Goal: Task Accomplishment & Management: Manage account settings

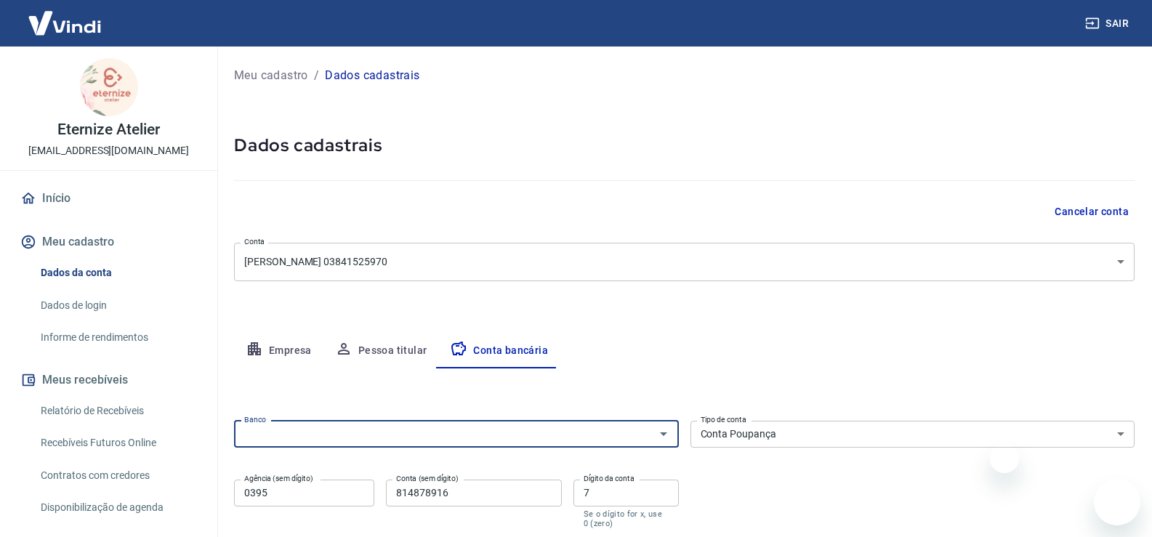
select select "3"
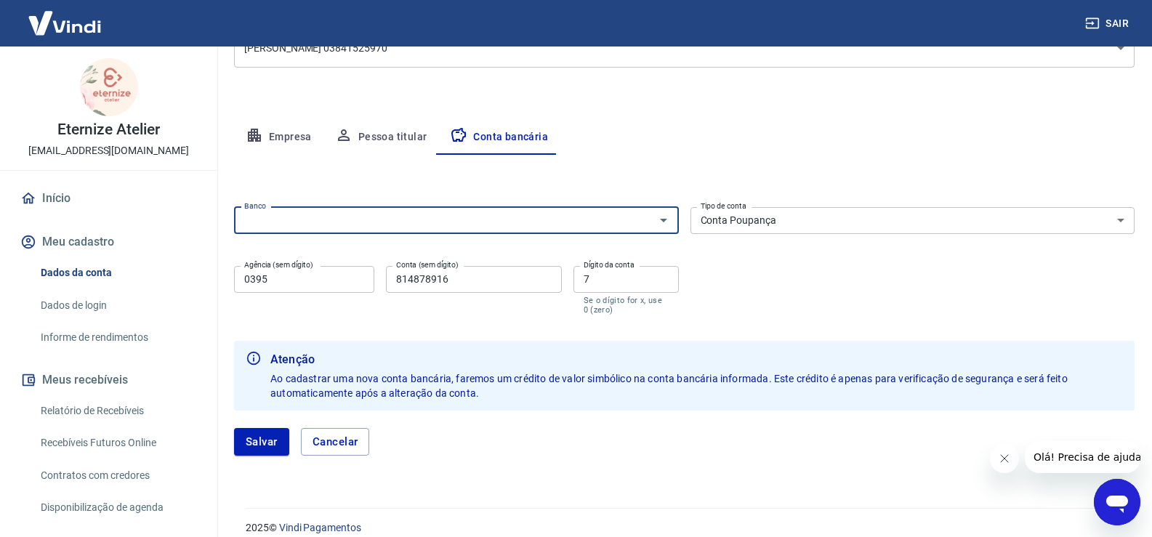
scroll to position [218, 0]
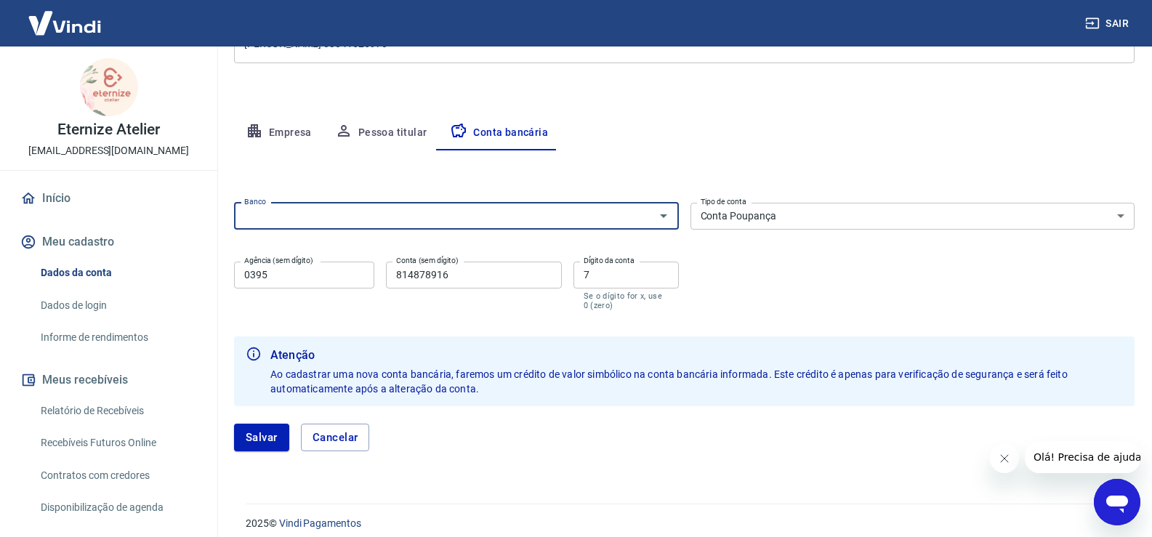
click at [355, 218] on input "Banco" at bounding box center [444, 216] width 412 height 18
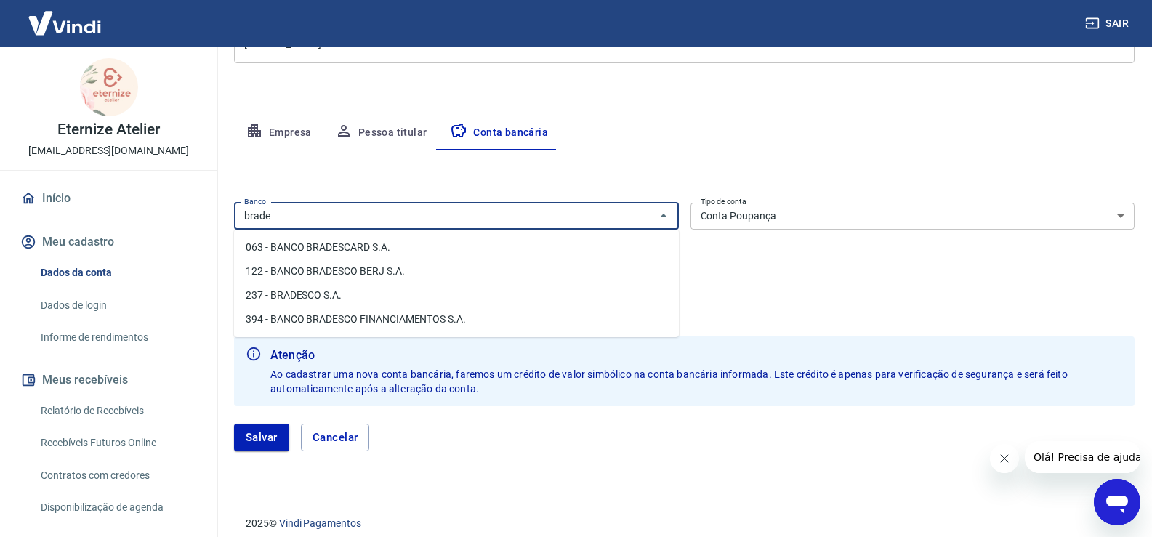
click at [317, 294] on li "237 - BRADESCO S.A." at bounding box center [456, 295] width 445 height 24
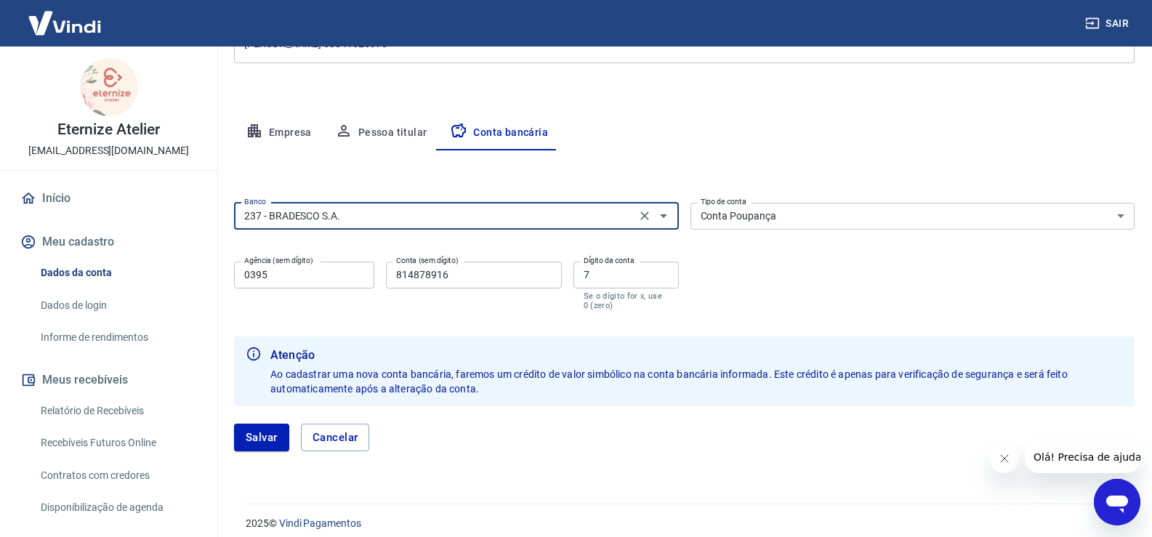
type input "237 - BRADESCO S.A."
click at [734, 219] on select "Conta Corrente Conta Poupança" at bounding box center [912, 216] width 445 height 27
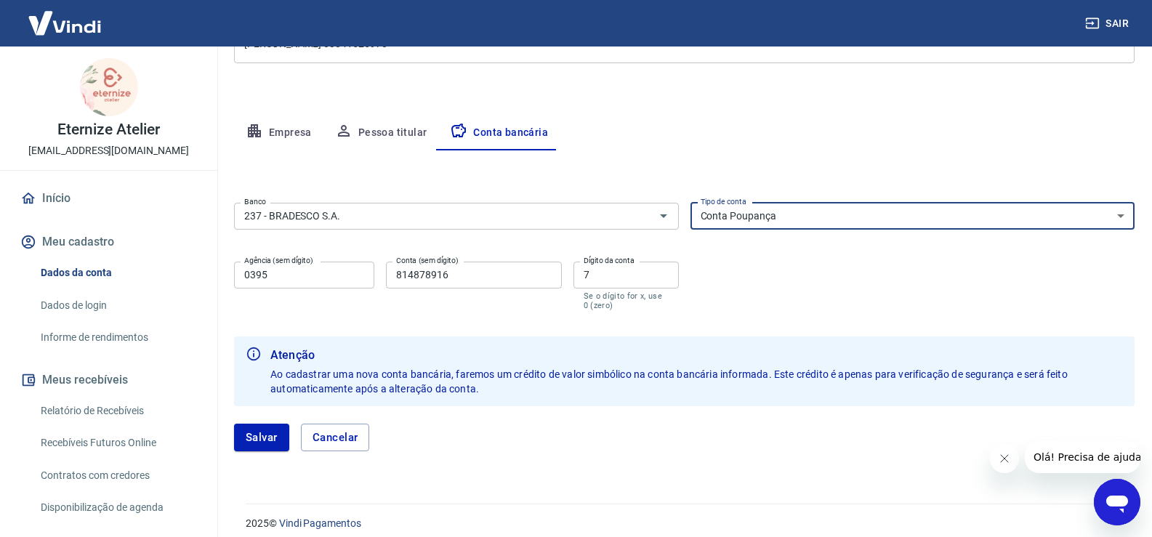
select select "1"
click at [690, 203] on select "Conta Corrente Conta Poupança" at bounding box center [912, 216] width 445 height 27
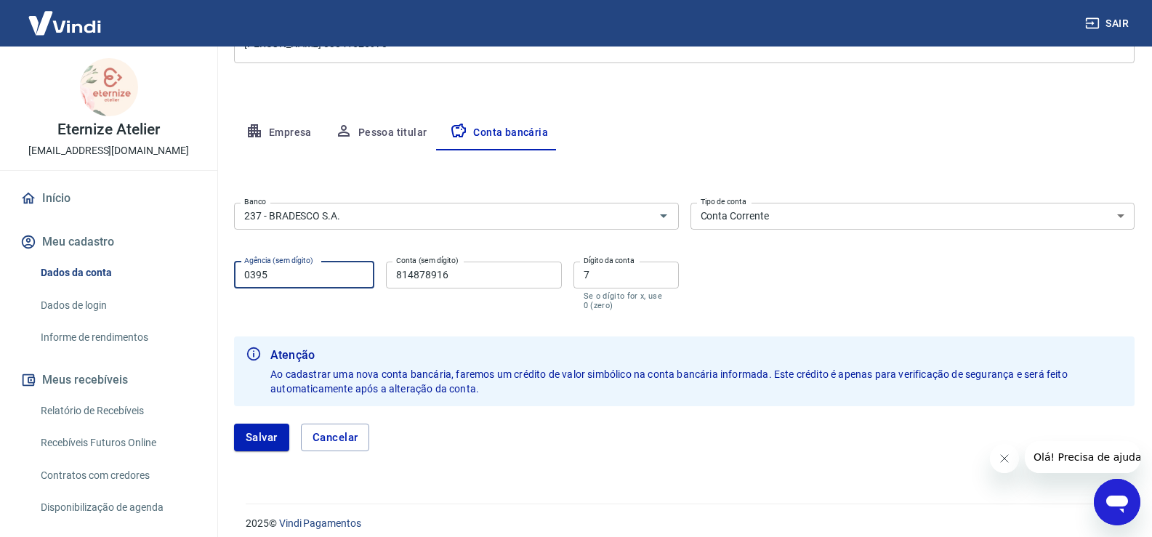
click at [278, 280] on input "0395" at bounding box center [304, 275] width 140 height 27
drag, startPoint x: 278, startPoint y: 280, endPoint x: 234, endPoint y: 275, distance: 43.9
click at [234, 275] on input "0395" at bounding box center [304, 275] width 140 height 27
type input "0069"
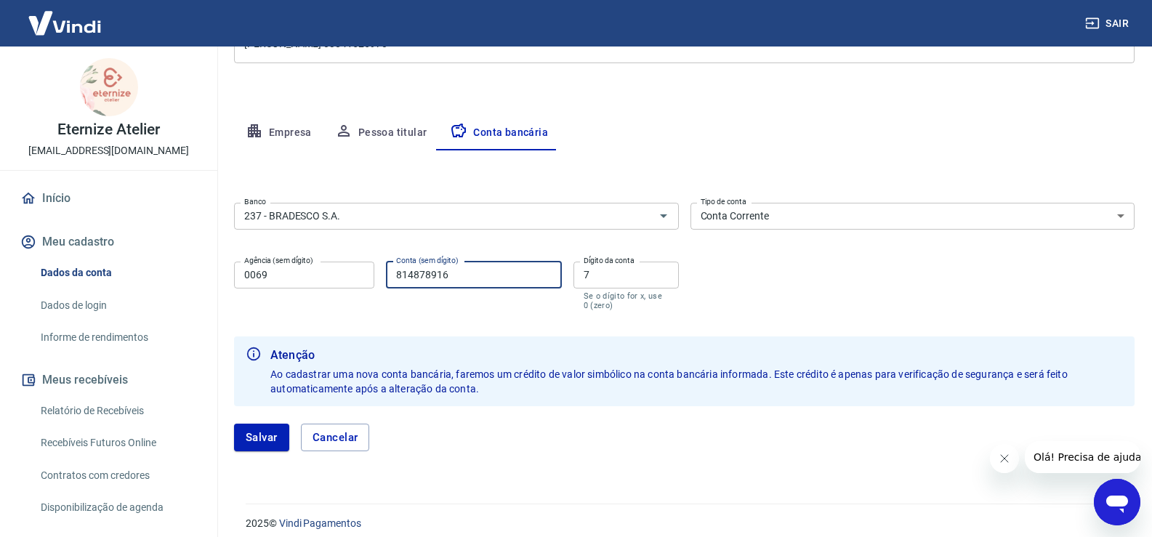
drag, startPoint x: 461, startPoint y: 278, endPoint x: 375, endPoint y: 283, distance: 86.7
click at [375, 283] on div "Agência (sem dígito) 0069 Agência (sem dígito) Conta (sem dígito) 814878916 Con…" at bounding box center [456, 284] width 445 height 57
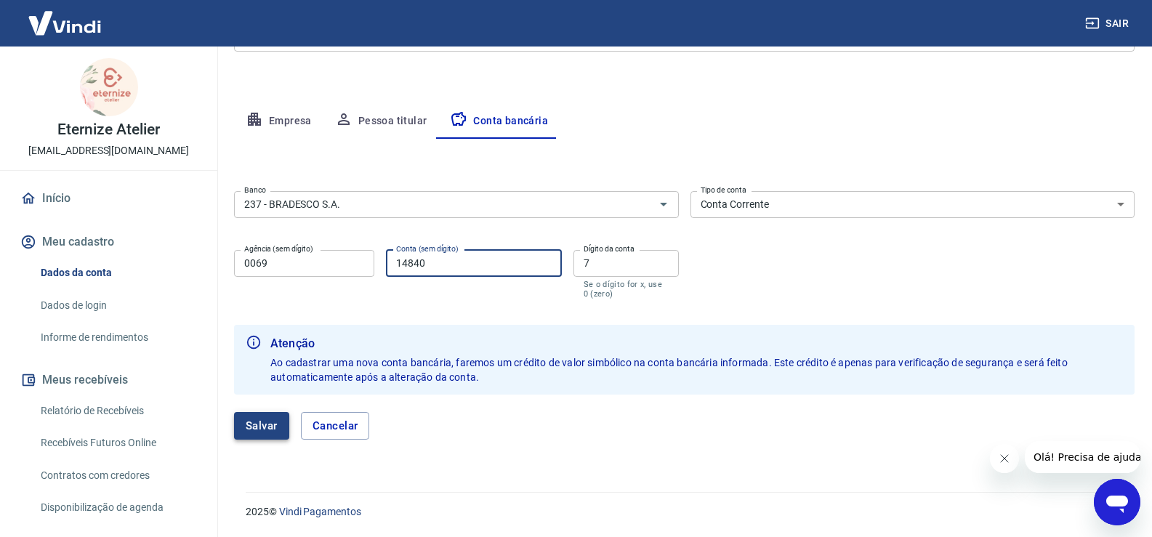
type input "14840"
click at [257, 432] on button "Salvar" at bounding box center [261, 426] width 55 height 28
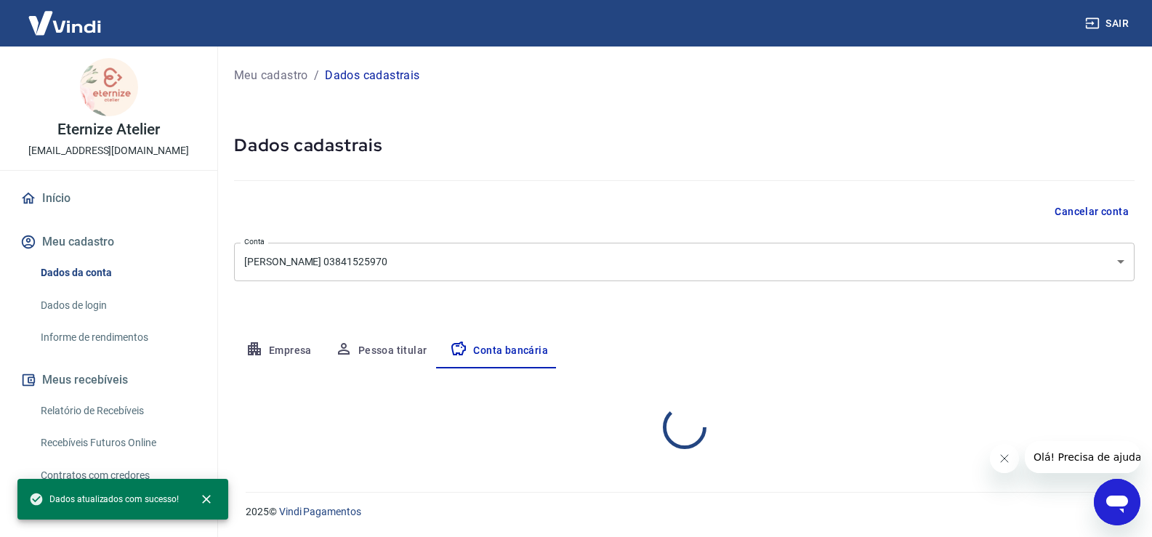
scroll to position [0, 0]
select select "1"
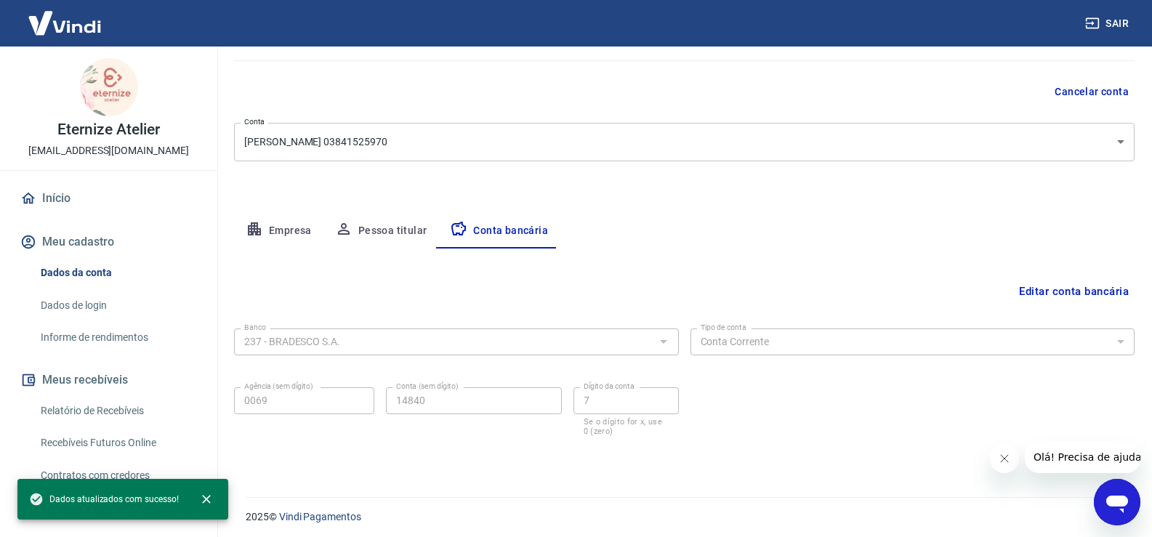
scroll to position [125, 0]
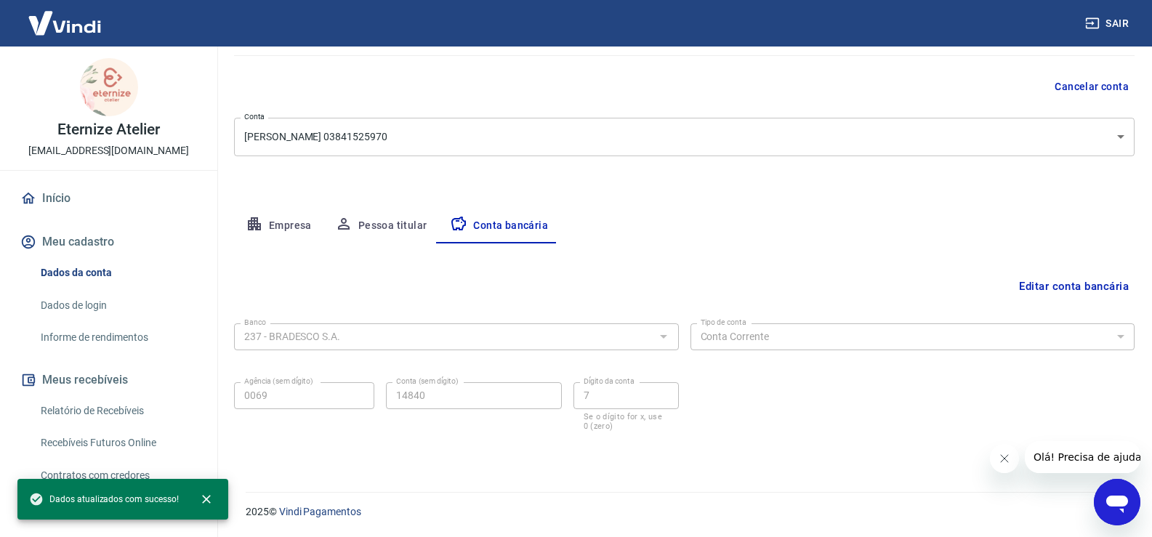
click at [51, 194] on link "Início" at bounding box center [108, 198] width 182 height 32
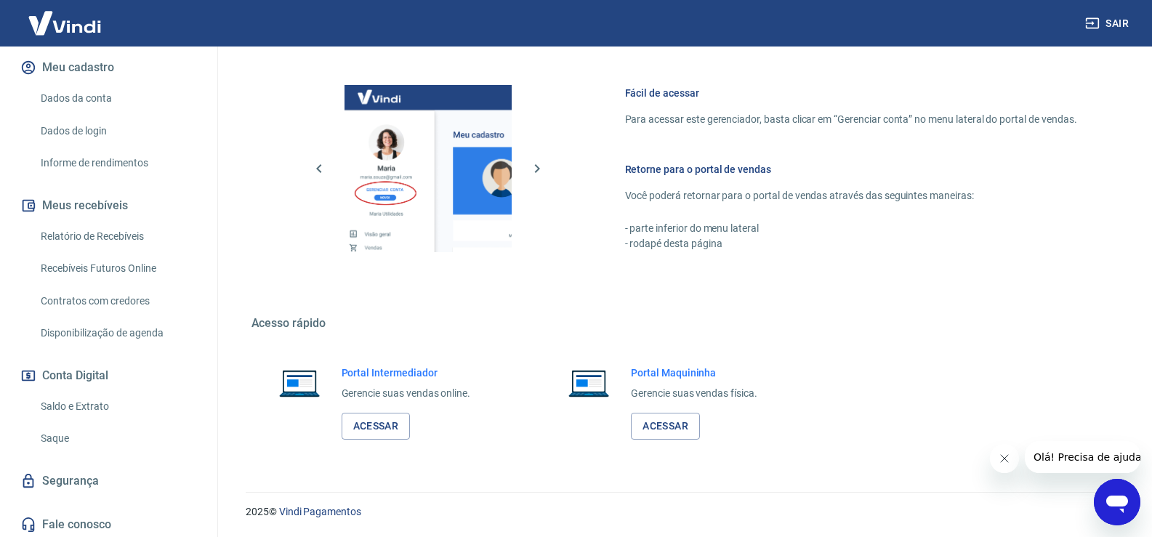
scroll to position [178, 0]
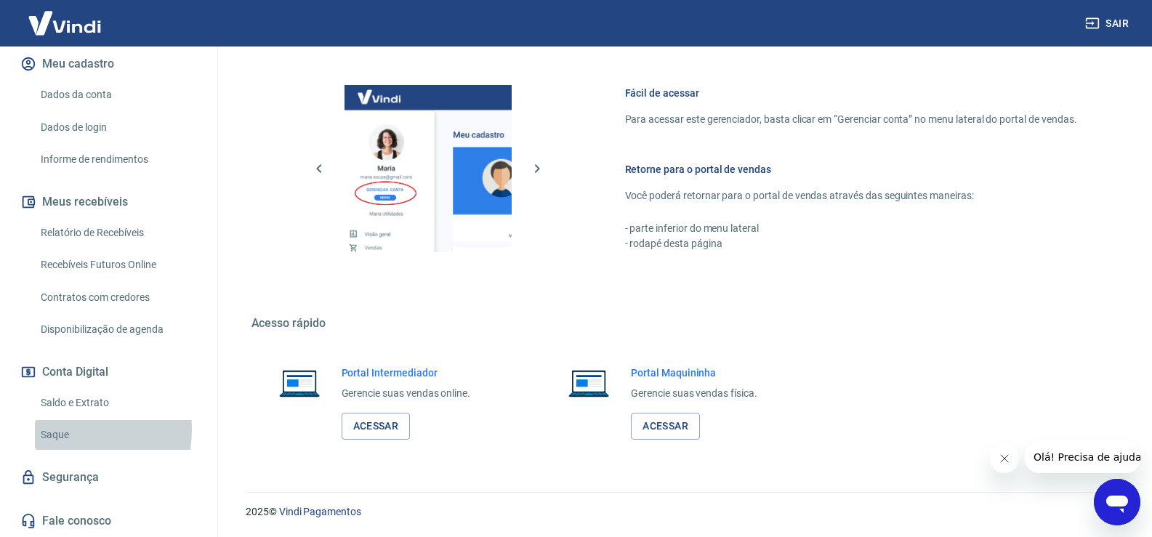
click at [68, 430] on link "Saque" at bounding box center [117, 435] width 165 height 30
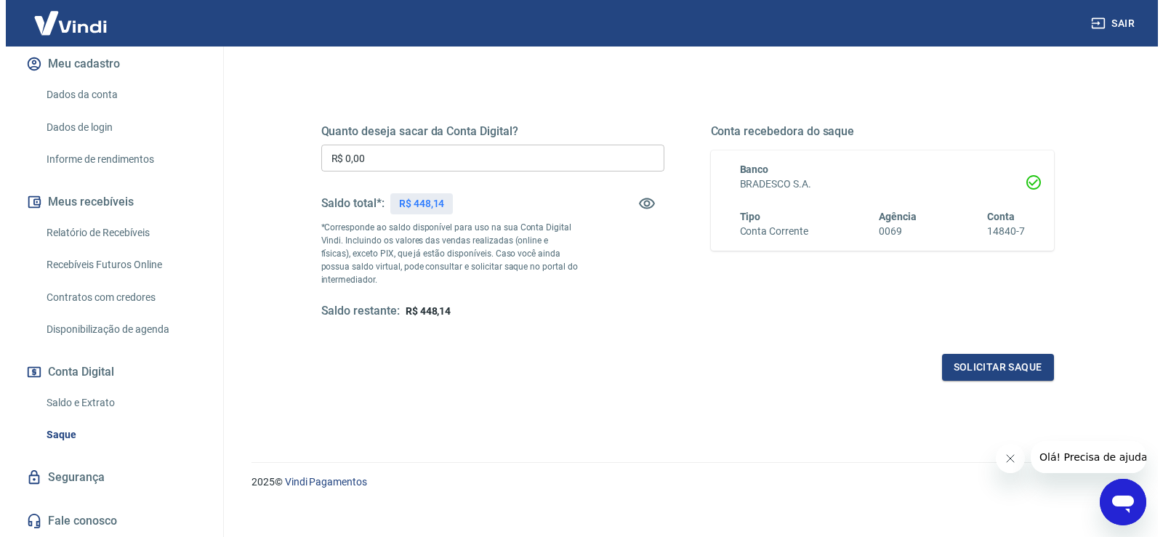
scroll to position [182, 0]
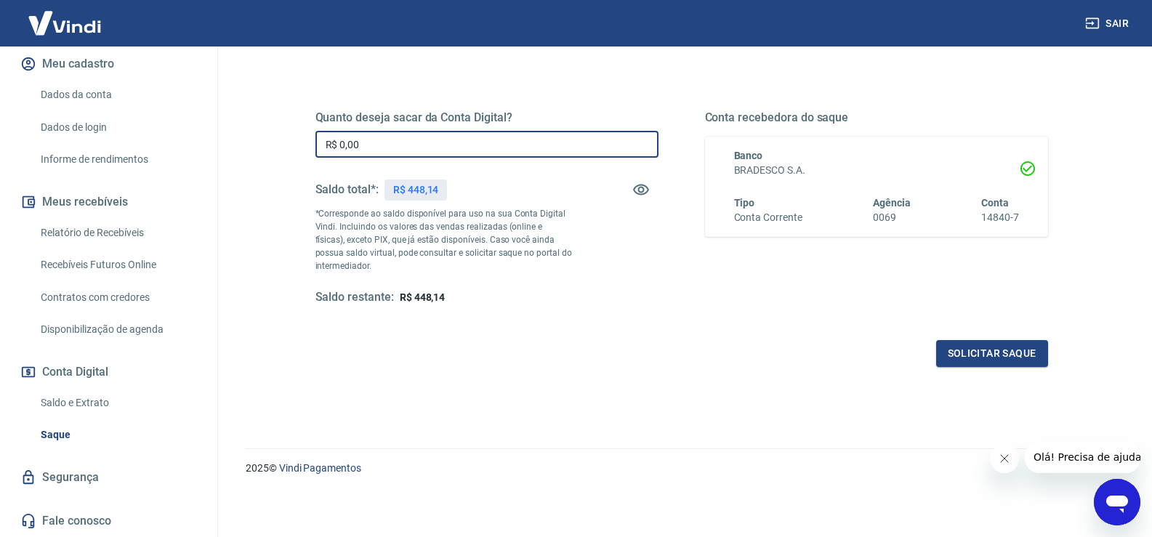
click at [370, 139] on input "R$ 0,00" at bounding box center [486, 144] width 343 height 27
type input "R$ 448,00"
click at [986, 358] on button "Solicitar saque" at bounding box center [992, 353] width 112 height 27
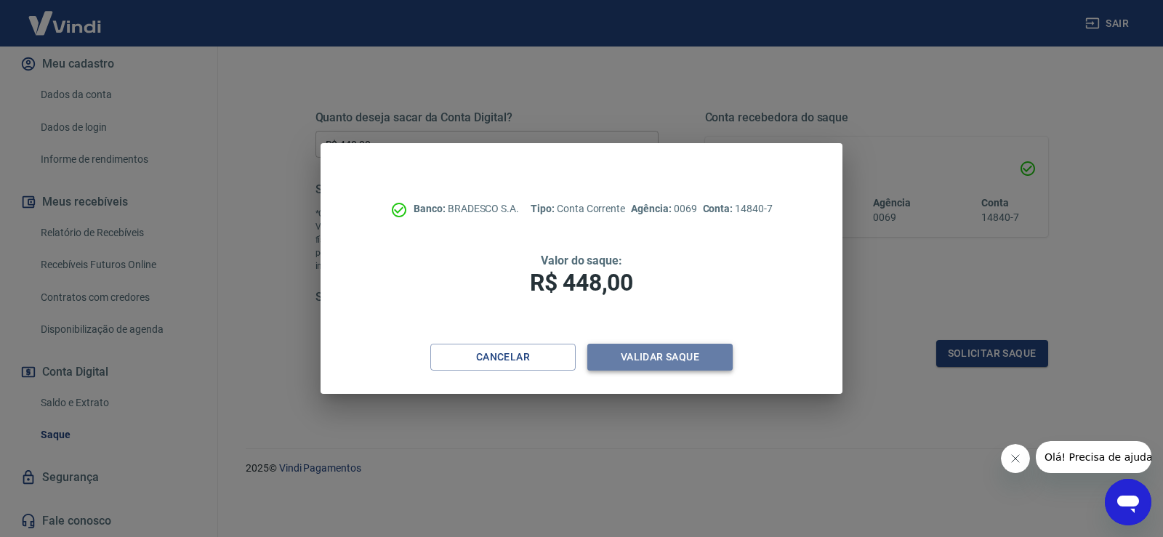
click at [633, 355] on button "Validar saque" at bounding box center [659, 357] width 145 height 27
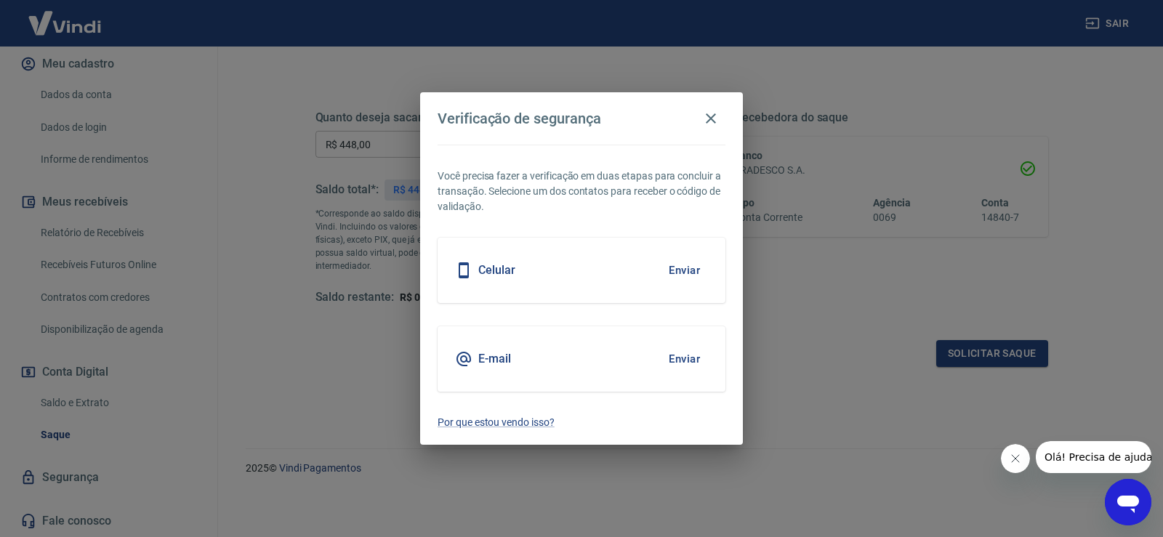
click at [692, 275] on button "Enviar" at bounding box center [684, 270] width 47 height 31
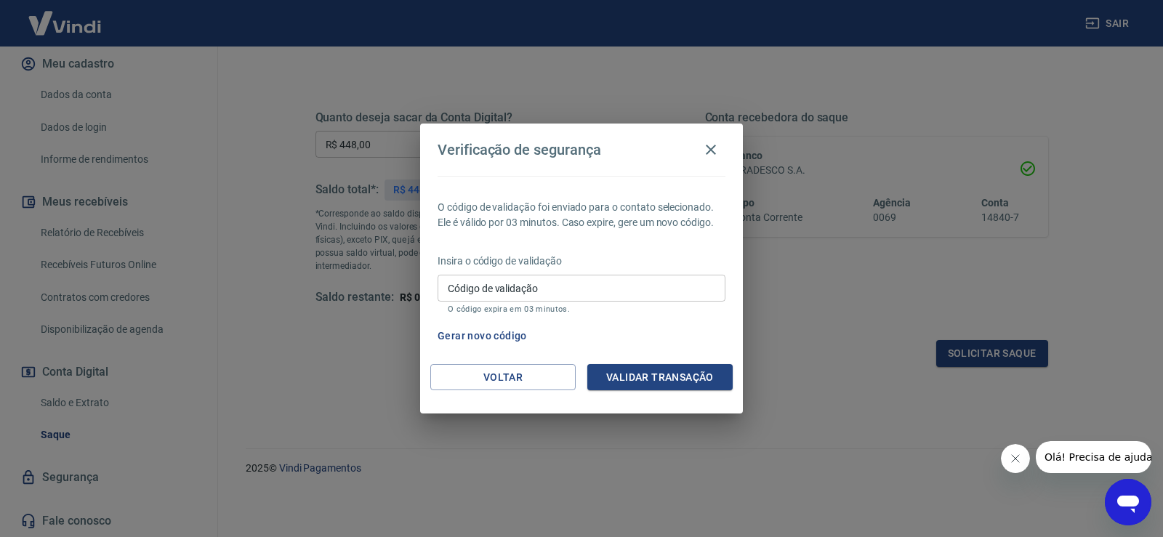
click at [529, 294] on input "Código de validação" at bounding box center [582, 288] width 288 height 27
type input "522771"
click at [671, 381] on button "Validar transação" at bounding box center [659, 377] width 145 height 27
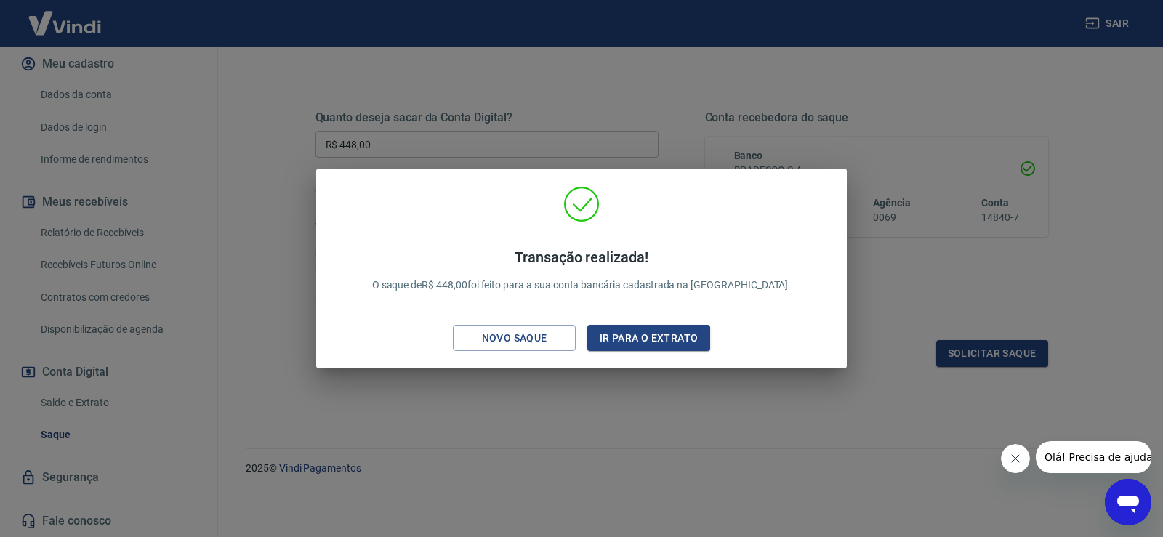
click at [1011, 297] on div "Transação realizada! O saque de R$ 448,00 foi feito para a sua conta bancária c…" at bounding box center [581, 268] width 1163 height 537
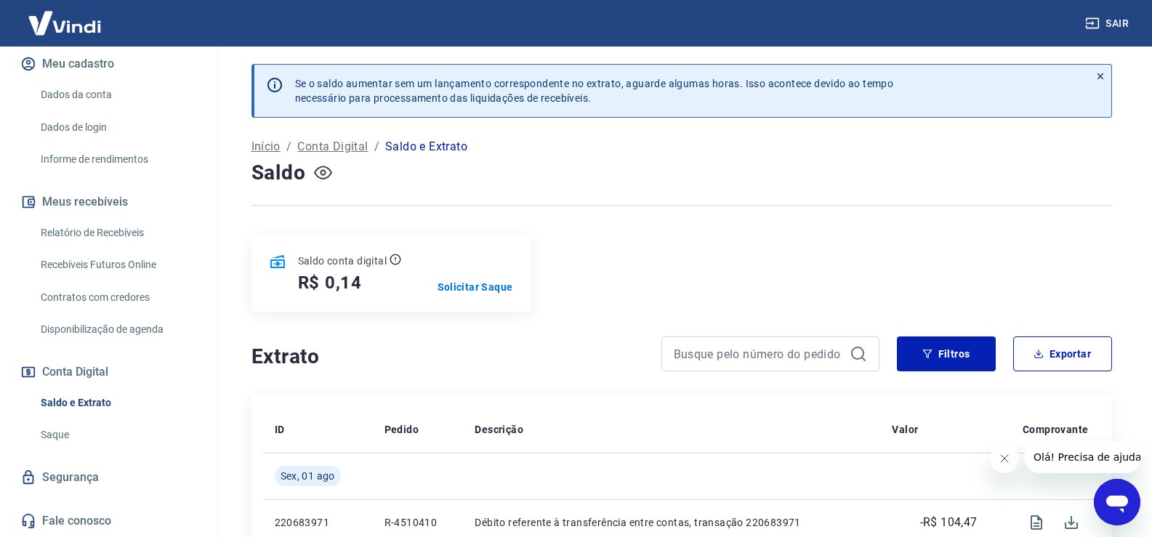
click at [320, 174] on icon "button" at bounding box center [323, 173] width 6 height 6
click at [325, 174] on icon "button" at bounding box center [323, 173] width 18 height 18
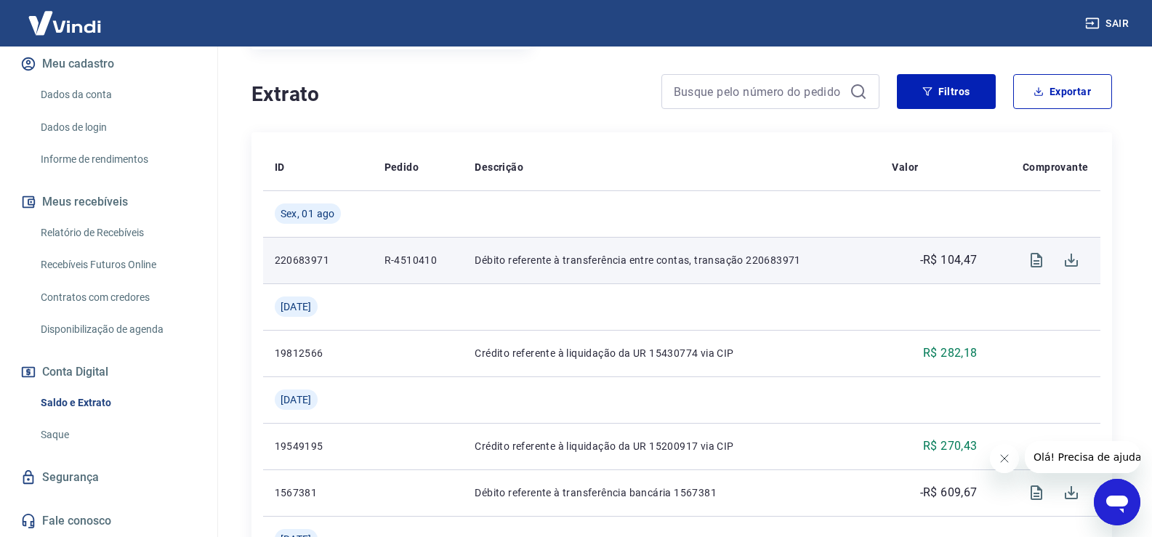
scroll to position [291, 0]
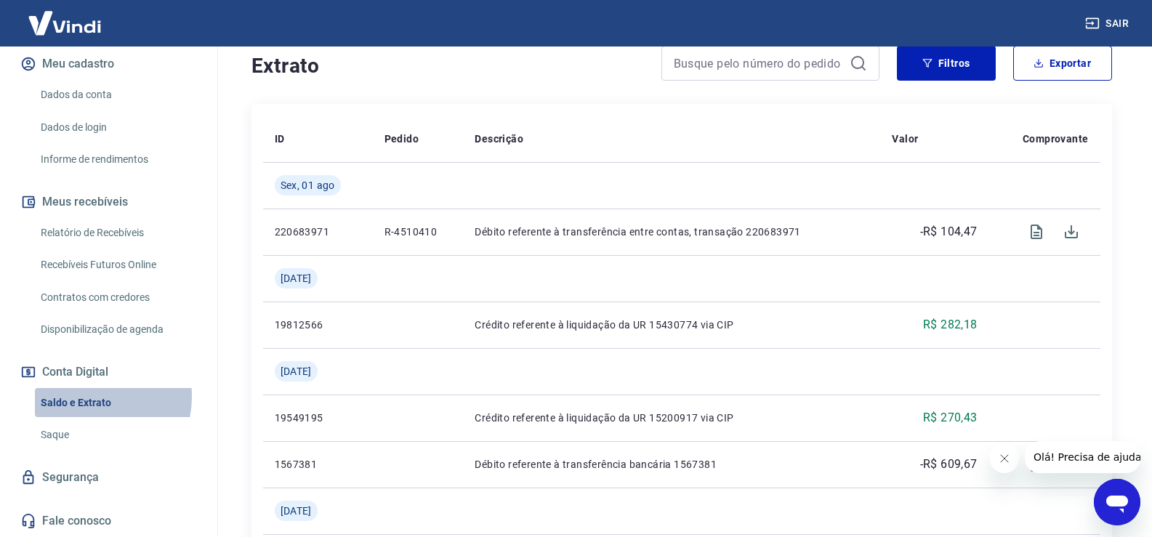
click at [85, 396] on link "Saldo e Extrato" at bounding box center [117, 403] width 165 height 30
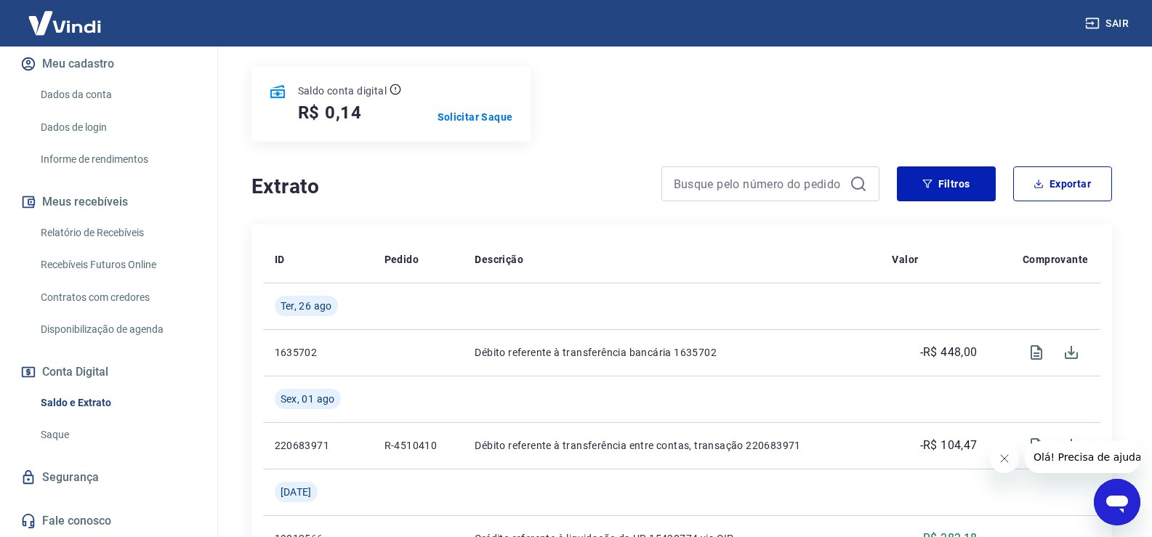
scroll to position [218, 0]
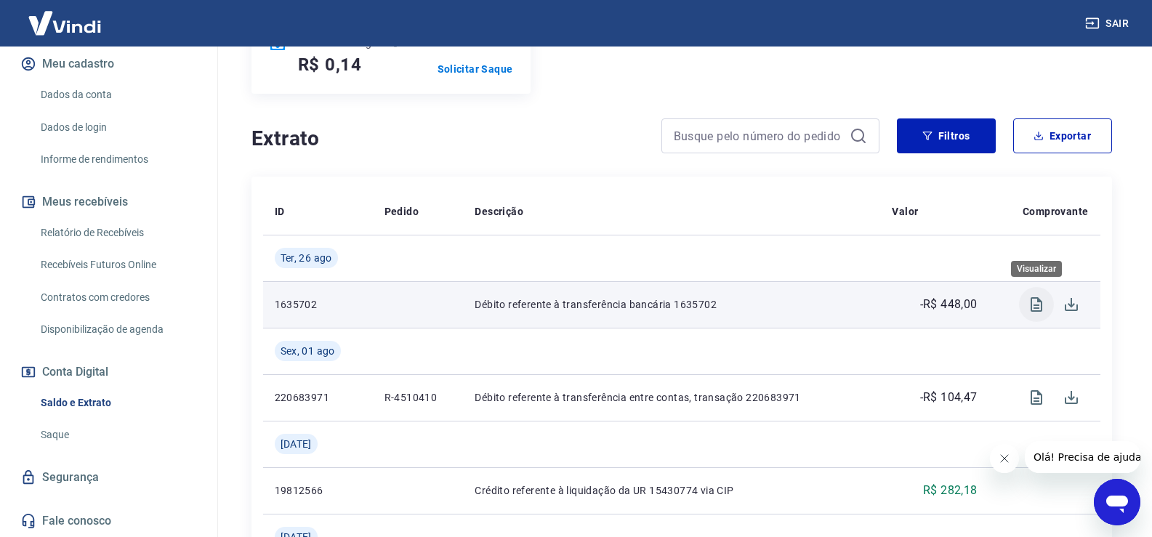
click at [1039, 306] on icon "Visualizar" at bounding box center [1037, 304] width 12 height 15
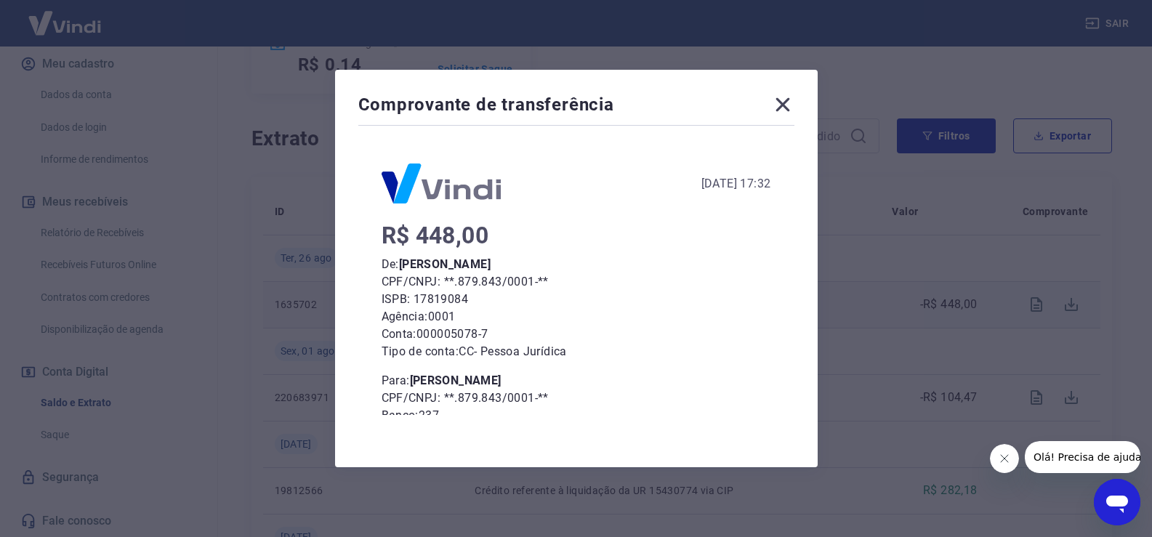
click at [789, 101] on icon at bounding box center [782, 105] width 14 height 14
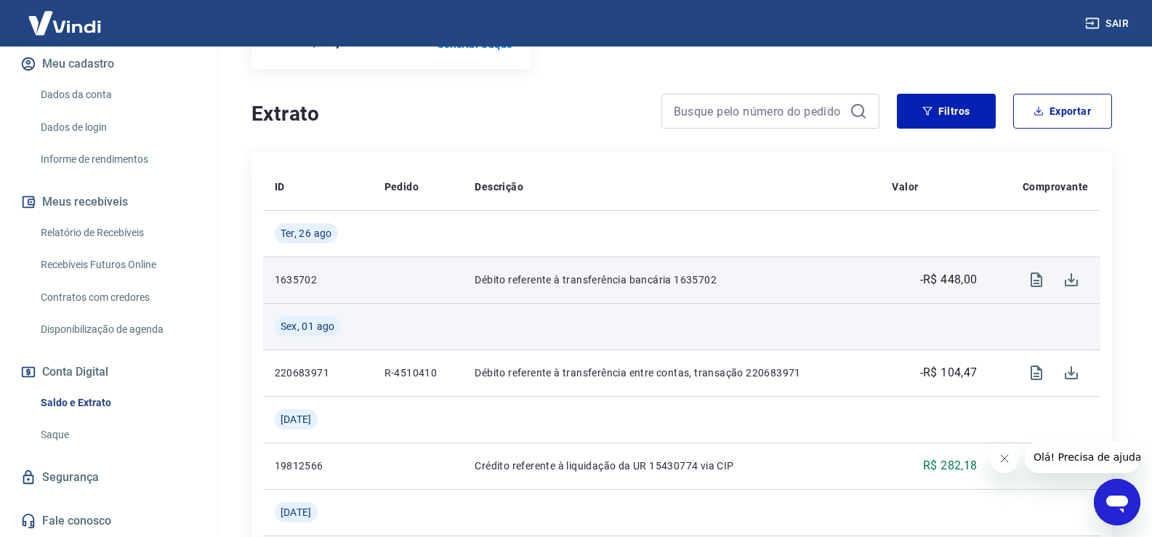
scroll to position [291, 0]
